Goal: Navigation & Orientation: Find specific page/section

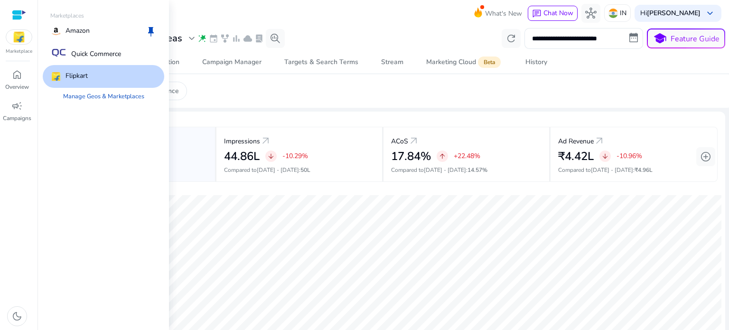
click at [17, 40] on img at bounding box center [19, 37] width 26 height 14
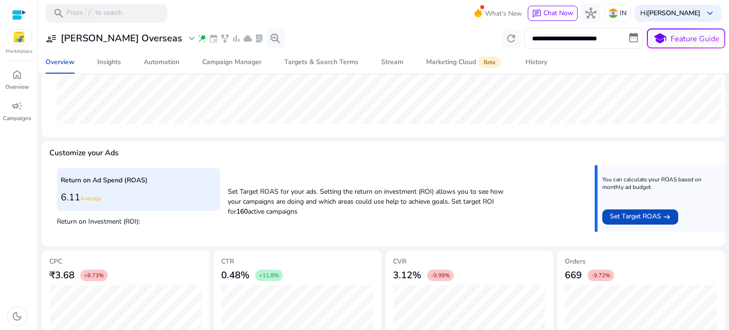
scroll to position [334, 0]
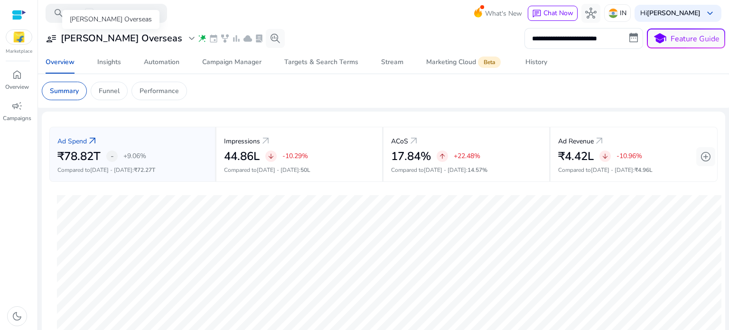
click at [186, 39] on span "expand_more" at bounding box center [191, 38] width 11 height 11
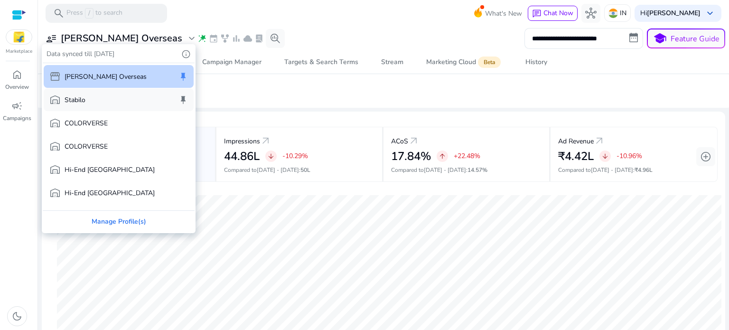
click at [113, 103] on div "warehouse Stabilo keep" at bounding box center [119, 99] width 150 height 23
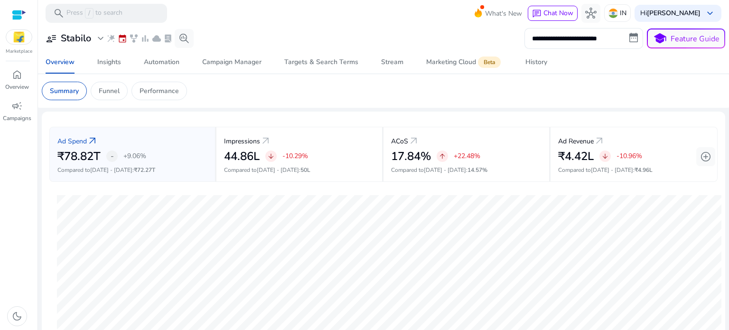
click at [23, 40] on img at bounding box center [19, 37] width 26 height 14
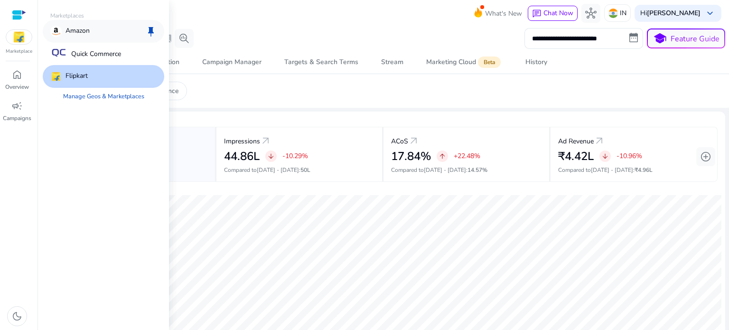
click at [87, 26] on p "Amazon" at bounding box center [78, 31] width 24 height 11
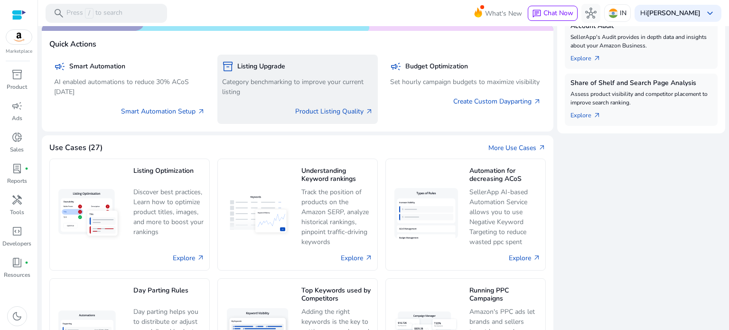
scroll to position [451, 0]
